Goal: Information Seeking & Learning: Understand process/instructions

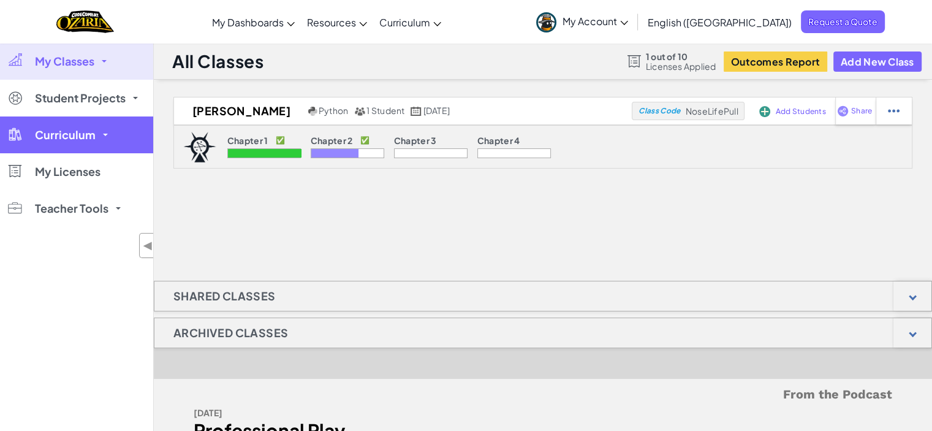
click at [107, 137] on link "Curriculum" at bounding box center [76, 134] width 153 height 37
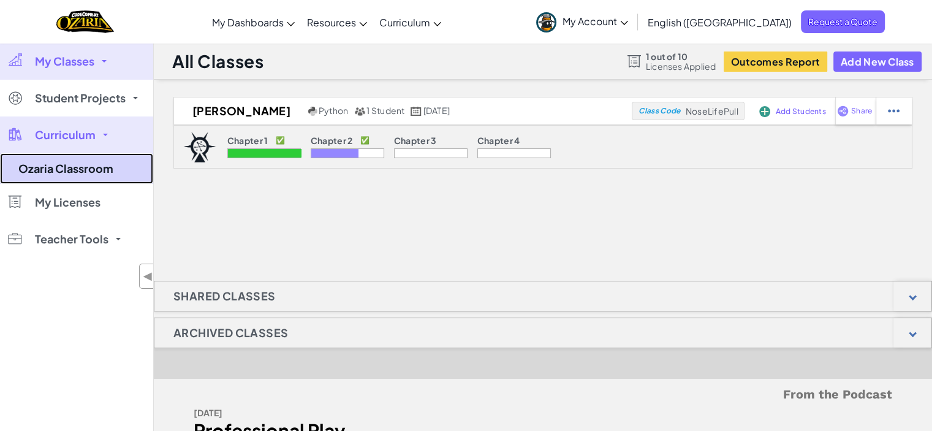
click at [99, 164] on link "Ozaria Classroom" at bounding box center [76, 168] width 153 height 31
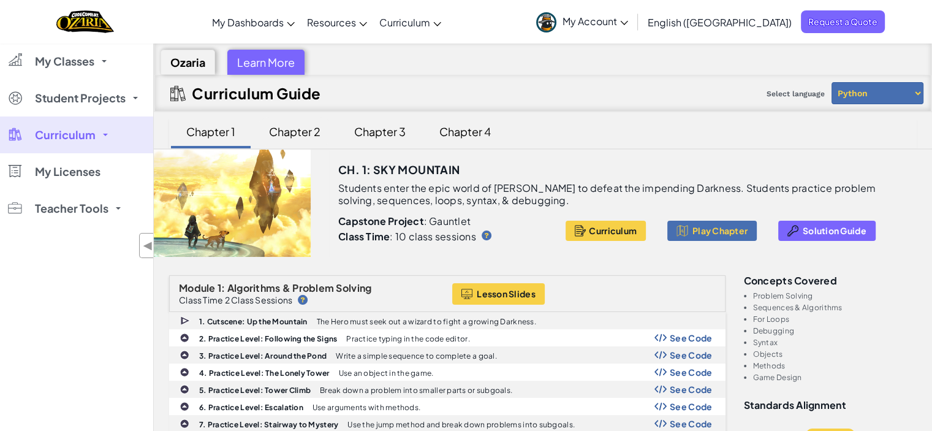
click at [306, 128] on div "Chapter 2" at bounding box center [295, 131] width 76 height 29
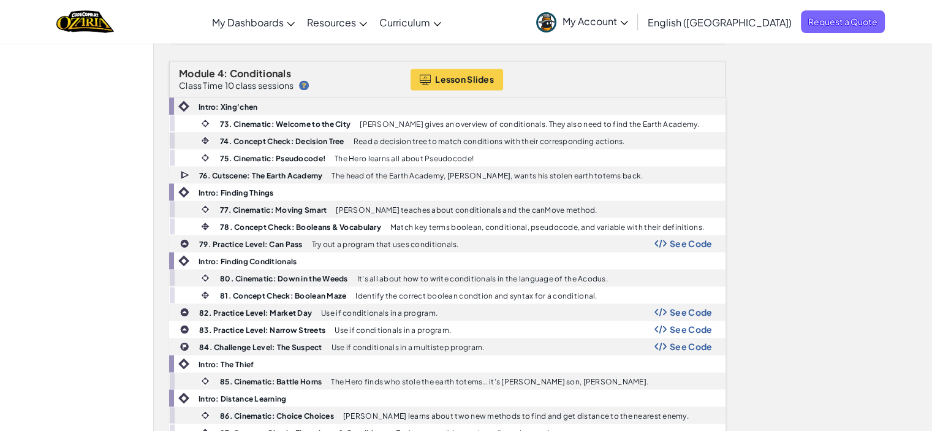
scroll to position [1815, 0]
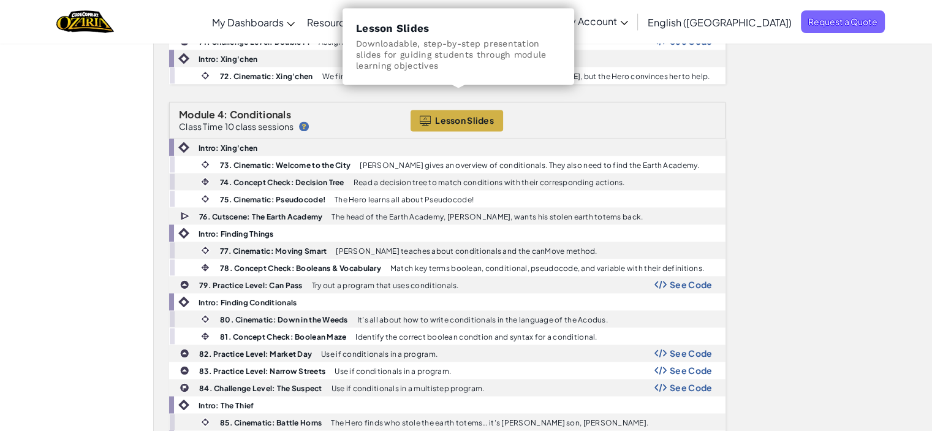
click at [474, 115] on span "Lesson Slides" at bounding box center [464, 120] width 59 height 10
